Goal: Find specific page/section: Find specific page/section

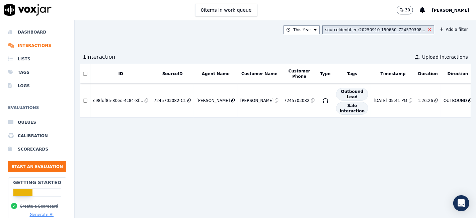
click at [428, 30] on icon at bounding box center [429, 30] width 3 height 4
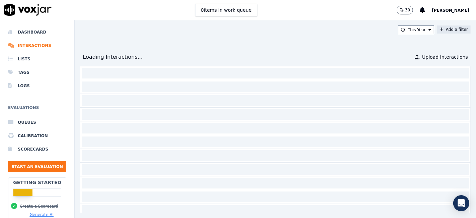
click at [442, 32] on button "Add a filter" at bounding box center [454, 29] width 34 height 8
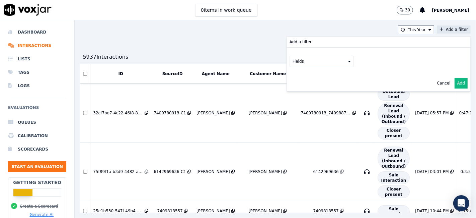
click at [318, 65] on button "Fields" at bounding box center [321, 61] width 64 height 11
click at [309, 87] on div "sourceIdentifier" at bounding box center [316, 88] width 31 height 5
click at [369, 60] on button at bounding box center [404, 61] width 96 height 10
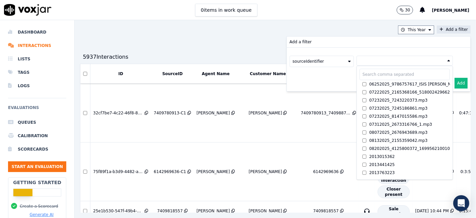
click at [362, 73] on input "text" at bounding box center [404, 74] width 90 height 11
paste input "6095311245"
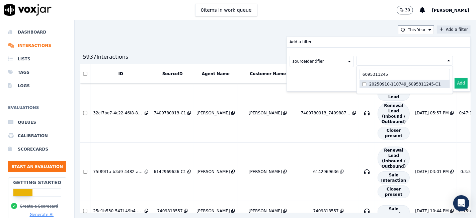
type input "6095311245"
click at [386, 87] on label "20250910-110749_6095311245-C1" at bounding box center [404, 84] width 90 height 8
click at [454, 82] on button "Add" at bounding box center [460, 83] width 13 height 11
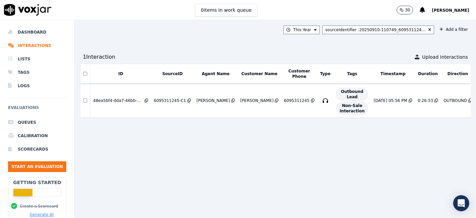
scroll to position [0, 42]
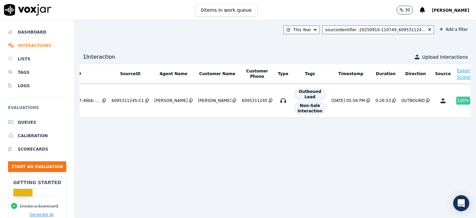
drag, startPoint x: 33, startPoint y: 30, endPoint x: 53, endPoint y: 39, distance: 21.1
click at [33, 30] on li "Dashboard" at bounding box center [37, 31] width 58 height 13
